Goal: Find specific page/section: Find specific page/section

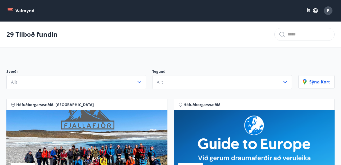
click at [11, 9] on icon "menu" at bounding box center [11, 8] width 6 height 1
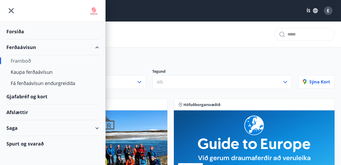
click at [24, 95] on div "Gjafabréf og kort" at bounding box center [52, 97] width 92 height 16
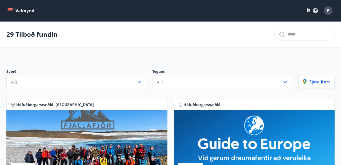
click at [13, 11] on button "Valmynd" at bounding box center [21, 11] width 30 height 10
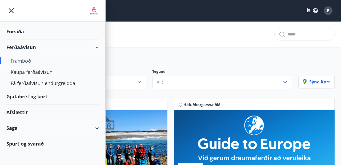
click at [15, 32] on div "Forsíða" at bounding box center [52, 32] width 92 height 16
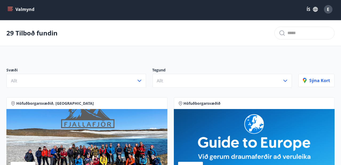
scroll to position [1, 0]
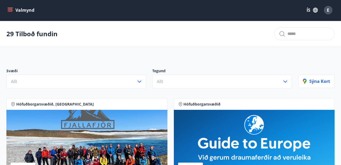
click at [11, 9] on icon "menu" at bounding box center [10, 9] width 5 height 1
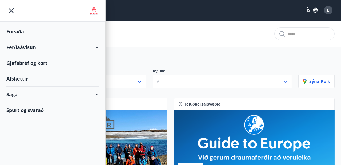
click at [22, 60] on div "Gjafabréf og kort" at bounding box center [52, 63] width 92 height 16
